Goal: Find specific page/section: Find specific page/section

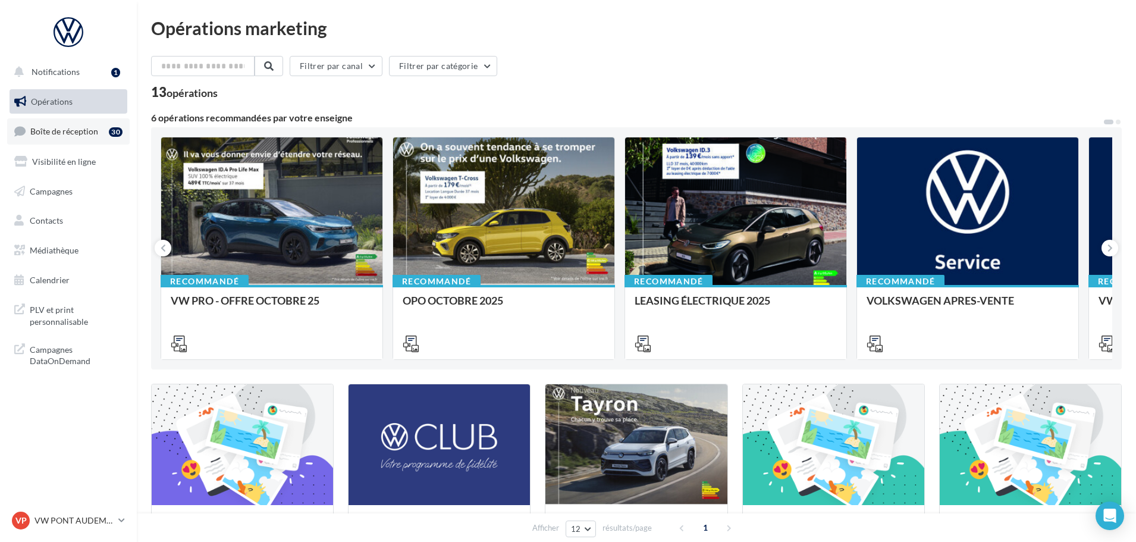
click at [66, 121] on link "Boîte de réception 30" at bounding box center [68, 131] width 123 height 26
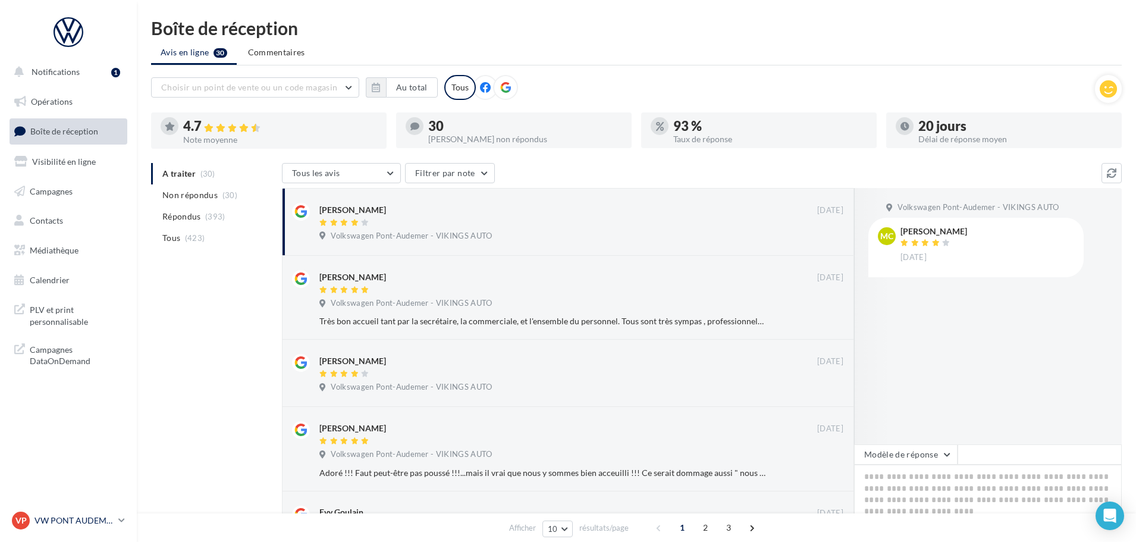
click at [111, 525] on p "VW PONT AUDEMER" at bounding box center [74, 521] width 79 height 12
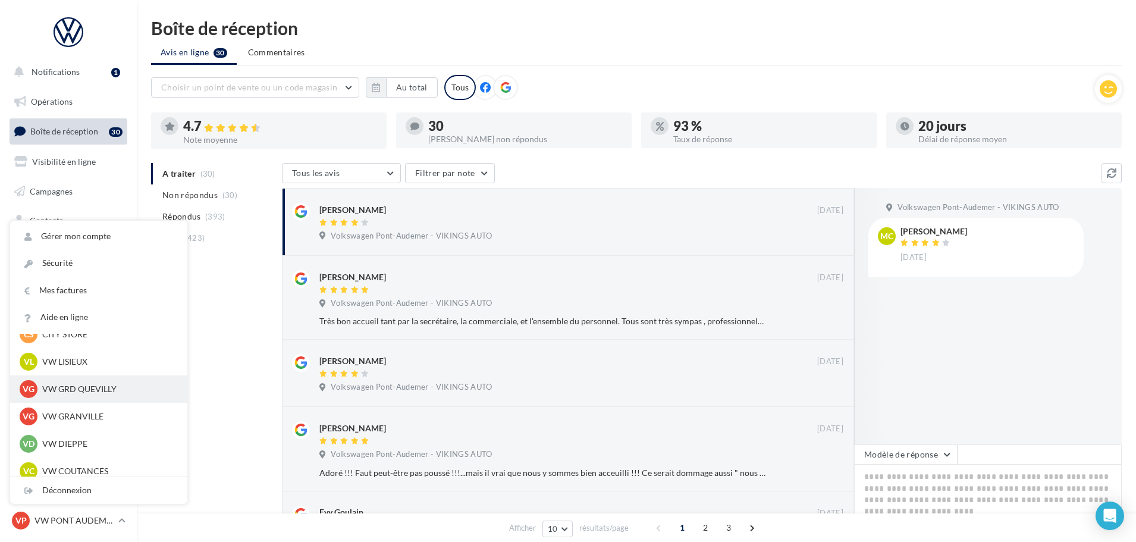
scroll to position [178, 0]
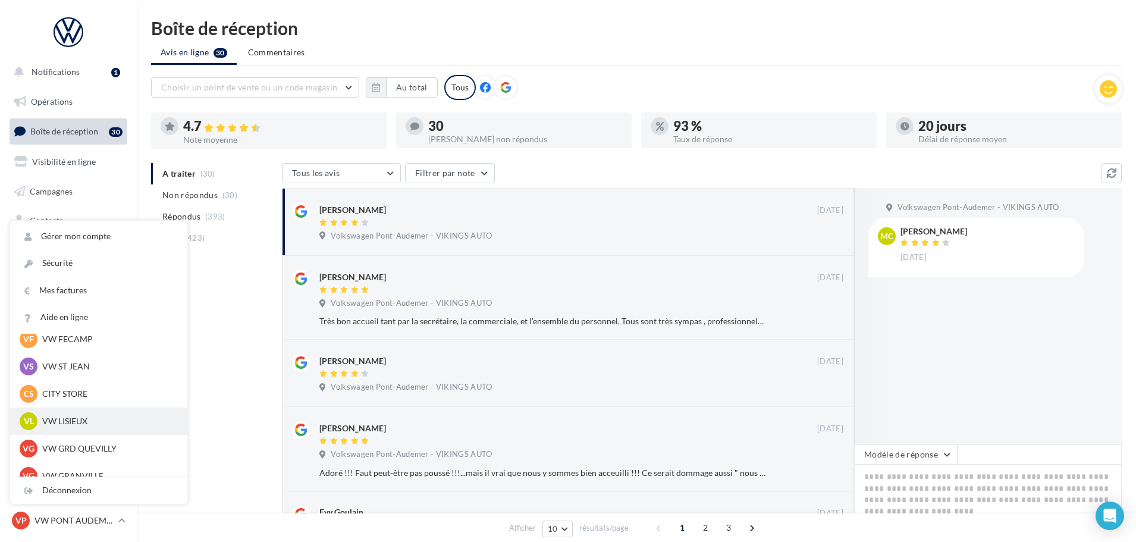
click at [83, 428] on div "VL VW LISIEUX vw-lis-vau" at bounding box center [99, 421] width 158 height 18
